Goal: Task Accomplishment & Management: Manage account settings

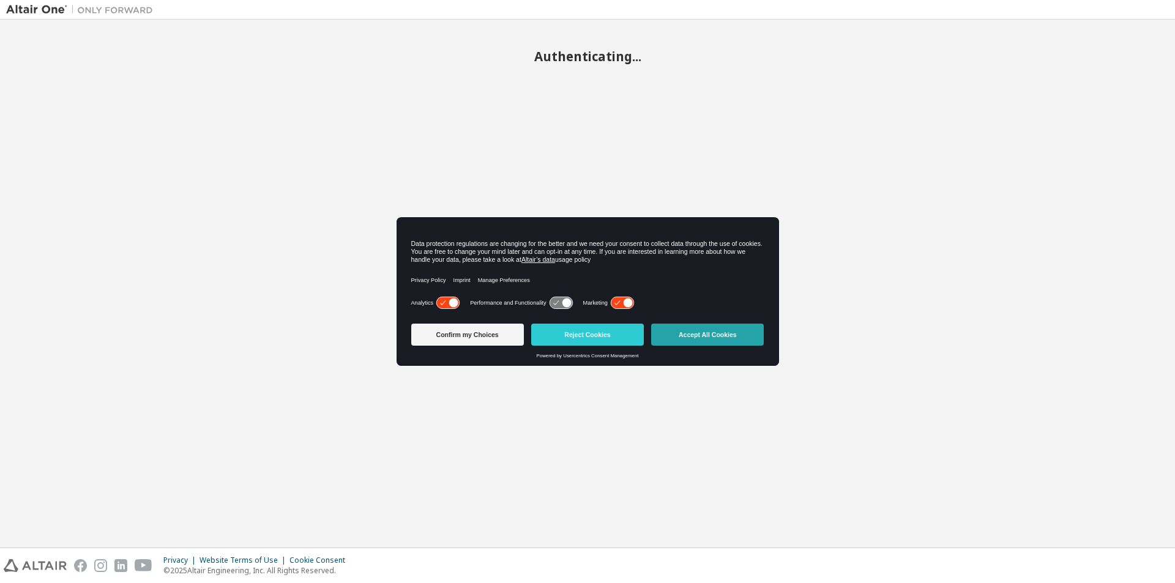
click at [703, 334] on button "Accept All Cookies" at bounding box center [707, 335] width 113 height 22
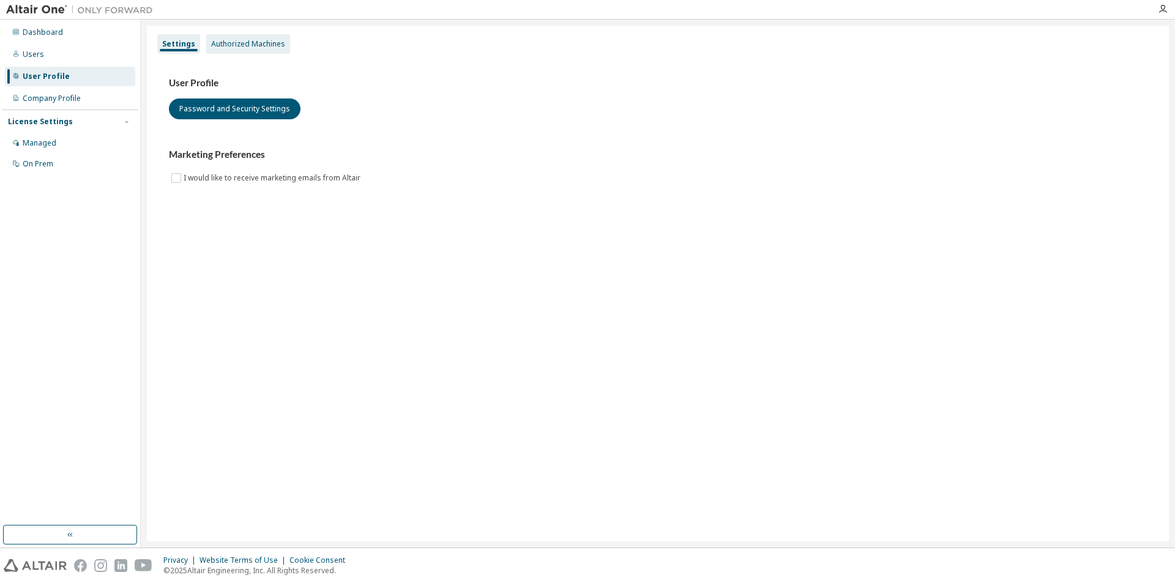
click at [228, 45] on div "Authorized Machines" at bounding box center [248, 44] width 74 height 10
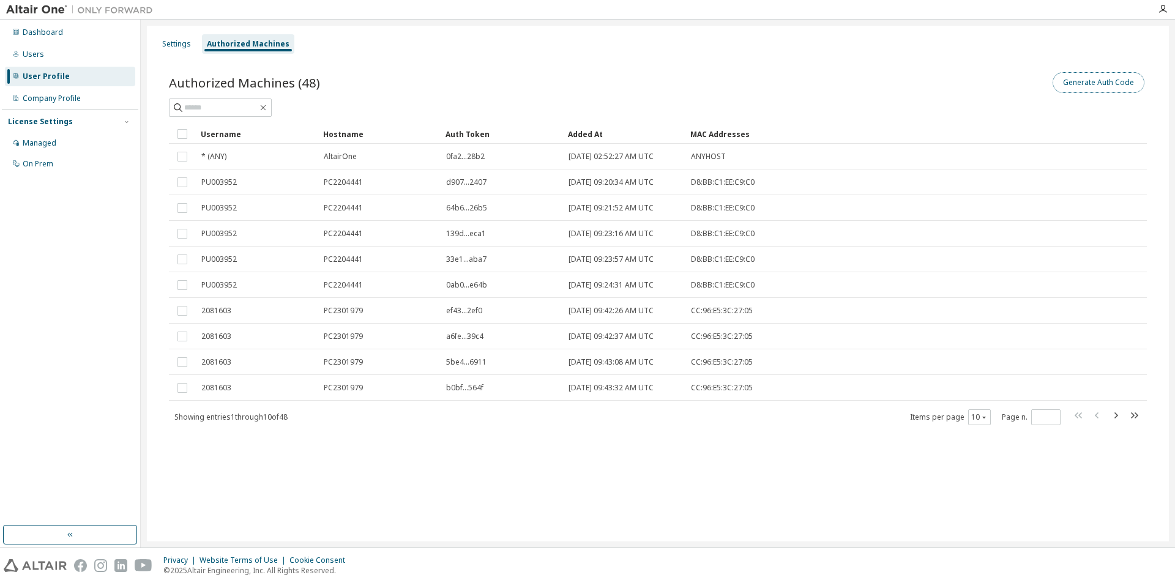
click at [1107, 89] on button "Generate Auth Code" at bounding box center [1099, 82] width 92 height 21
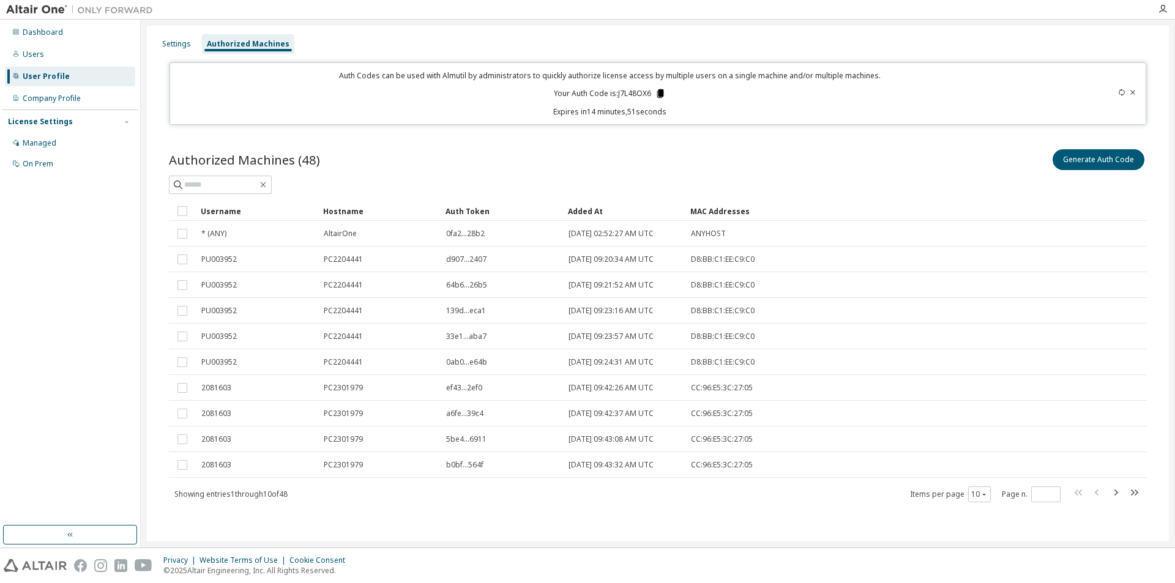
click at [658, 92] on icon at bounding box center [660, 93] width 7 height 9
click at [661, 92] on icon at bounding box center [660, 93] width 7 height 9
